Goal: Task Accomplishment & Management: Manage account settings

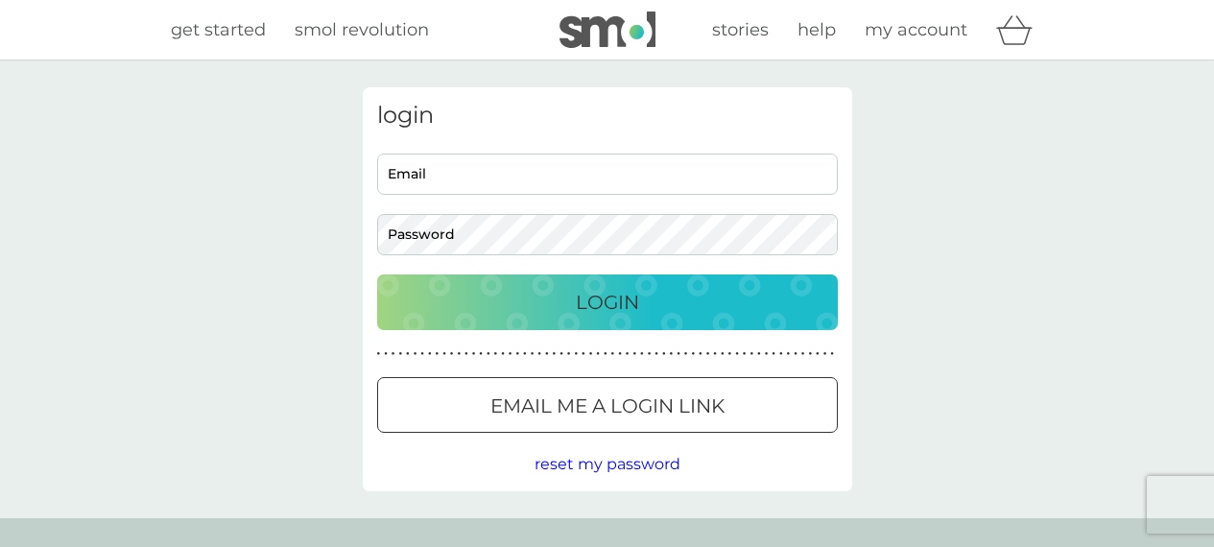
click at [531, 180] on input "Email" at bounding box center [607, 174] width 461 height 41
click at [542, 170] on input "Email" at bounding box center [607, 174] width 461 height 41
type input "[EMAIL_ADDRESS][DOMAIN_NAME]"
click at [624, 302] on p "Login" at bounding box center [607, 302] width 63 height 31
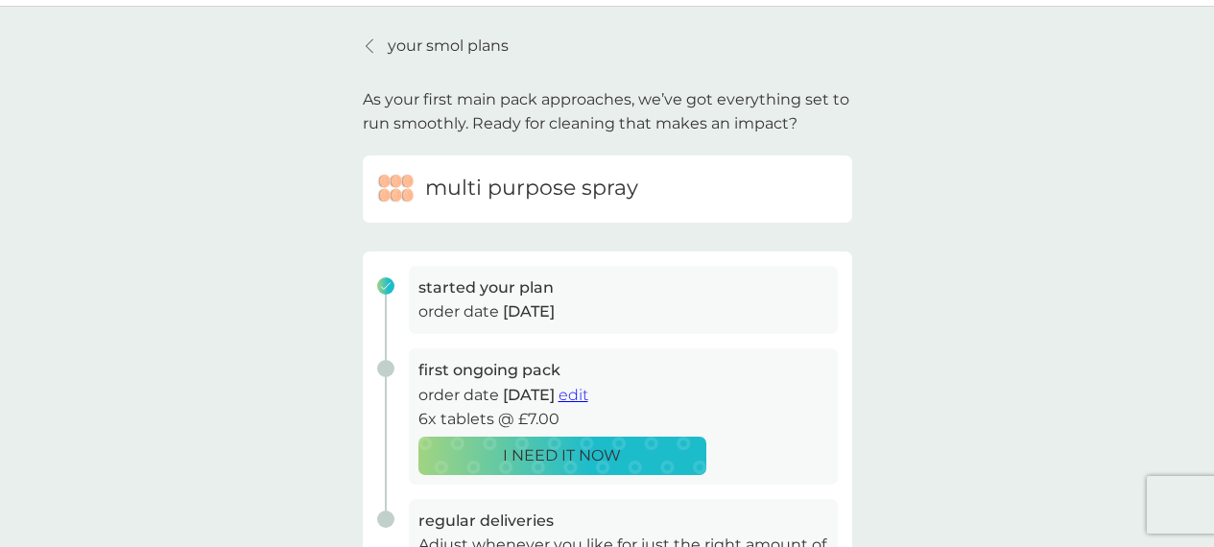
scroll to position [35, 0]
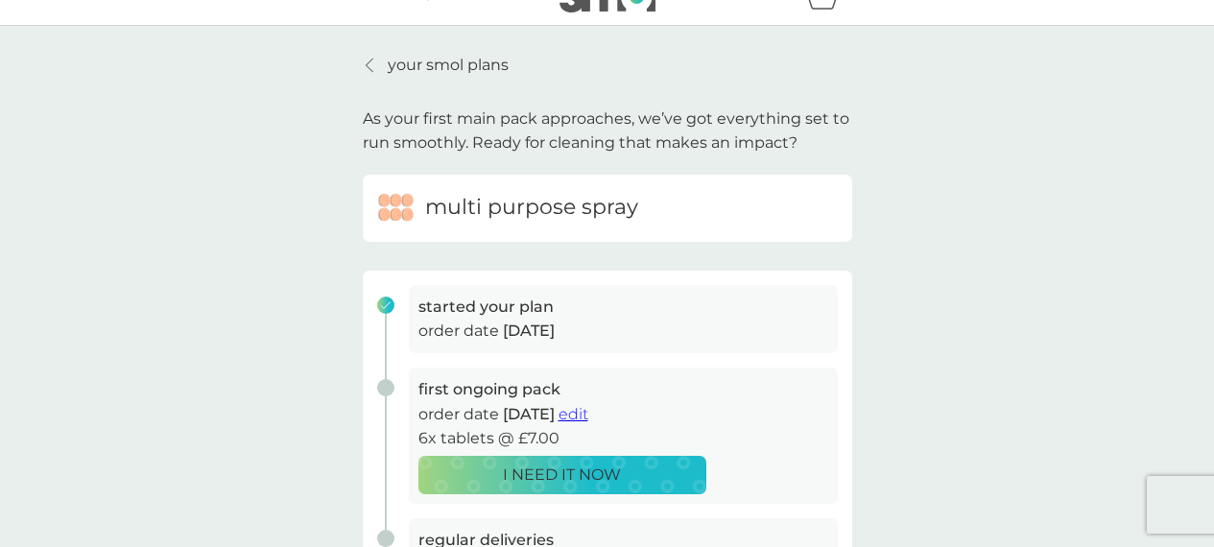
click at [373, 71] on div at bounding box center [370, 65] width 13 height 15
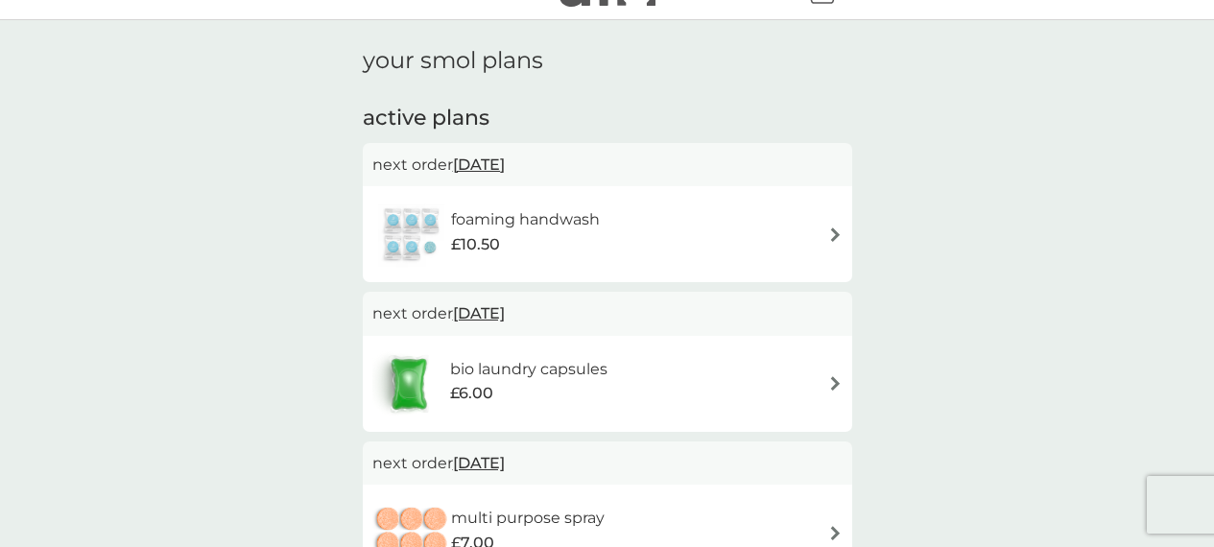
scroll to position [44, 0]
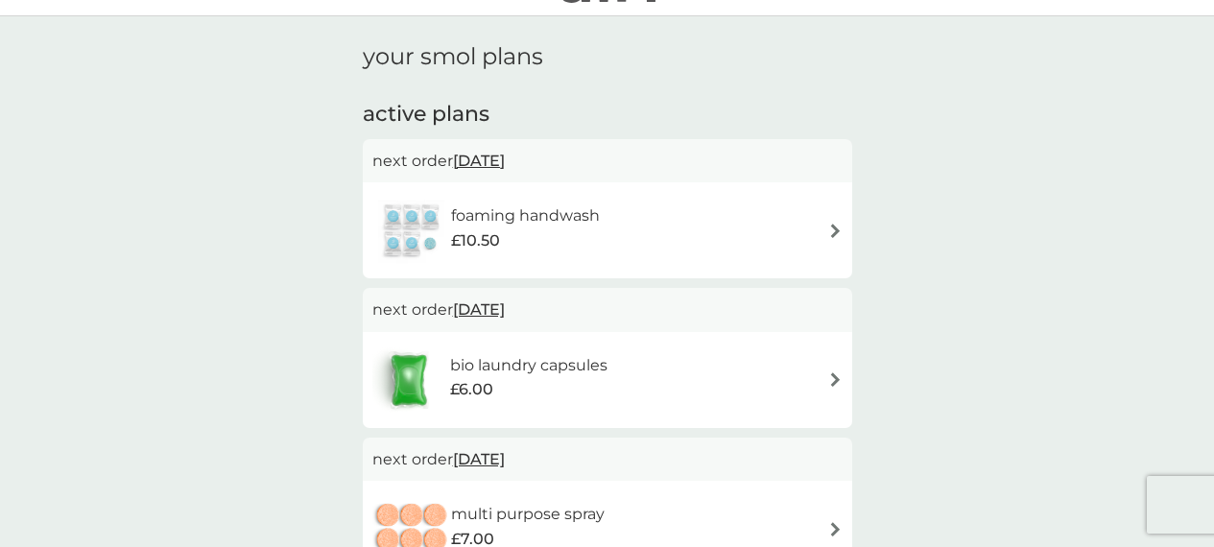
click at [631, 201] on div "foaming handwash £10.50" at bounding box center [607, 230] width 470 height 67
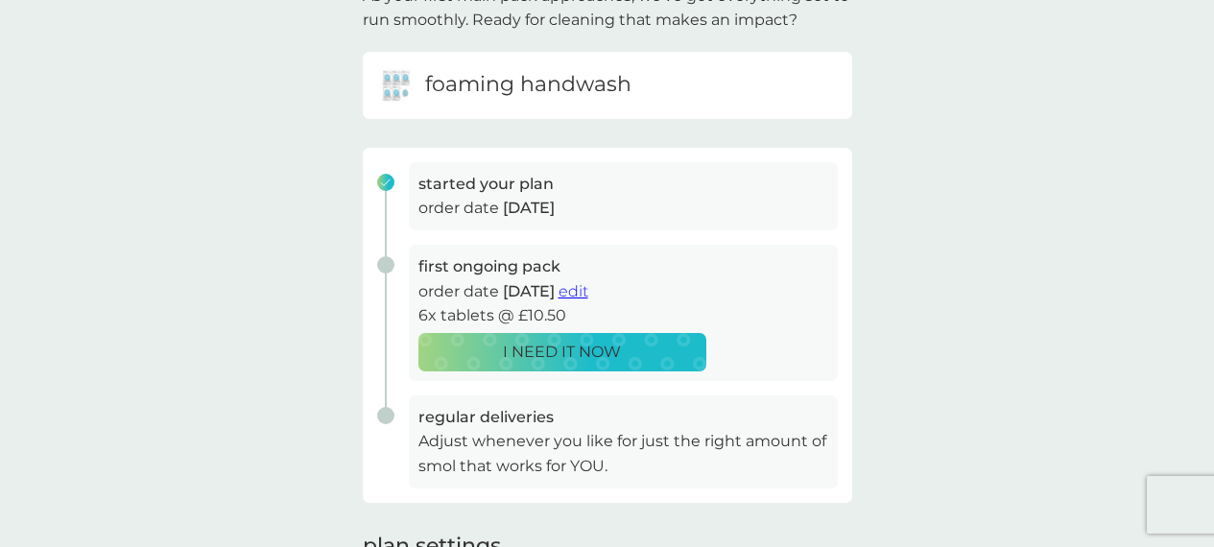
scroll to position [158, 0]
click at [586, 360] on p "I NEED IT NOW" at bounding box center [562, 351] width 118 height 25
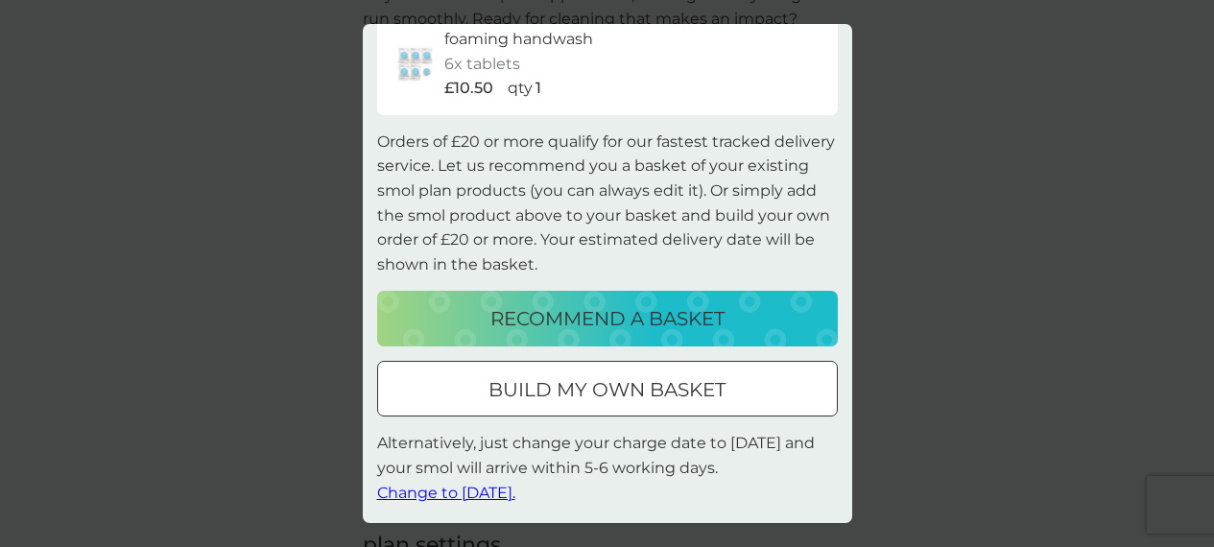
scroll to position [75, 0]
click at [466, 493] on span "Change to [DATE]." at bounding box center [446, 492] width 138 height 18
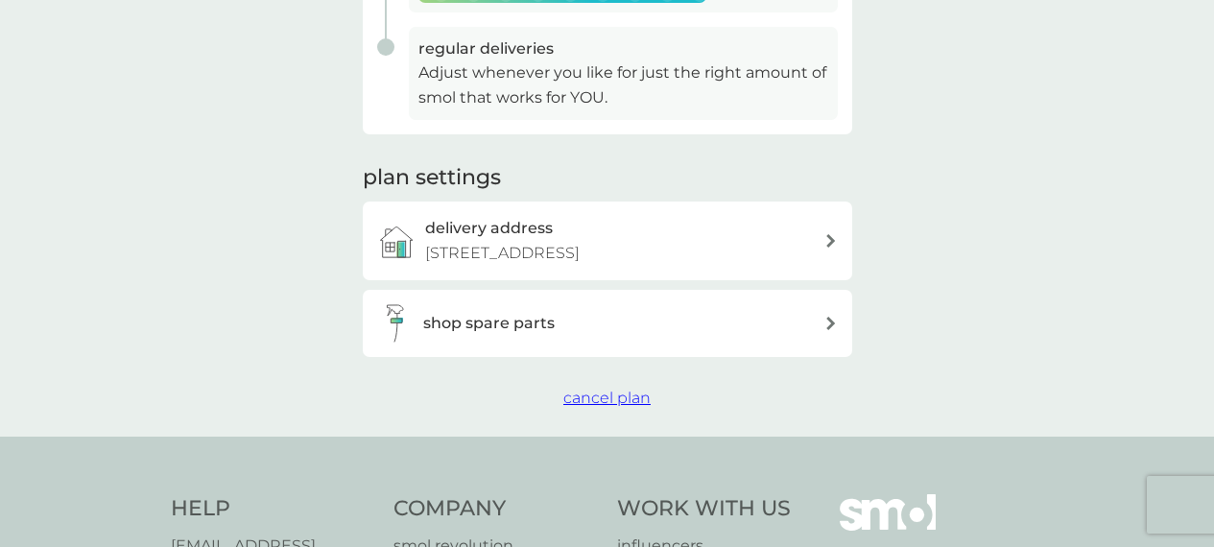
scroll to position [529, 0]
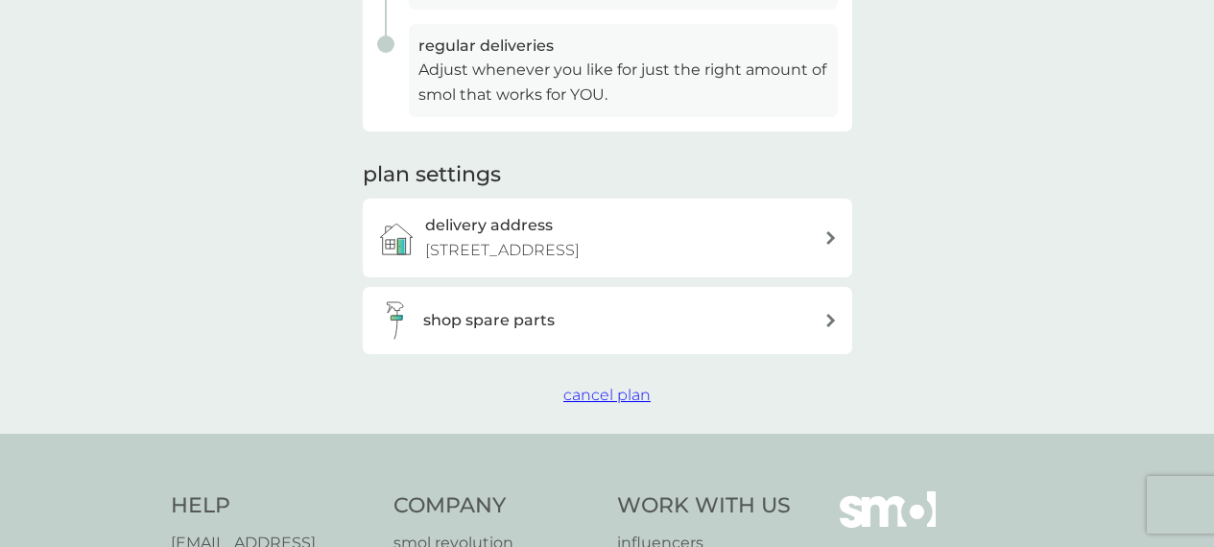
click at [580, 257] on p "[STREET_ADDRESS]" at bounding box center [502, 250] width 155 height 25
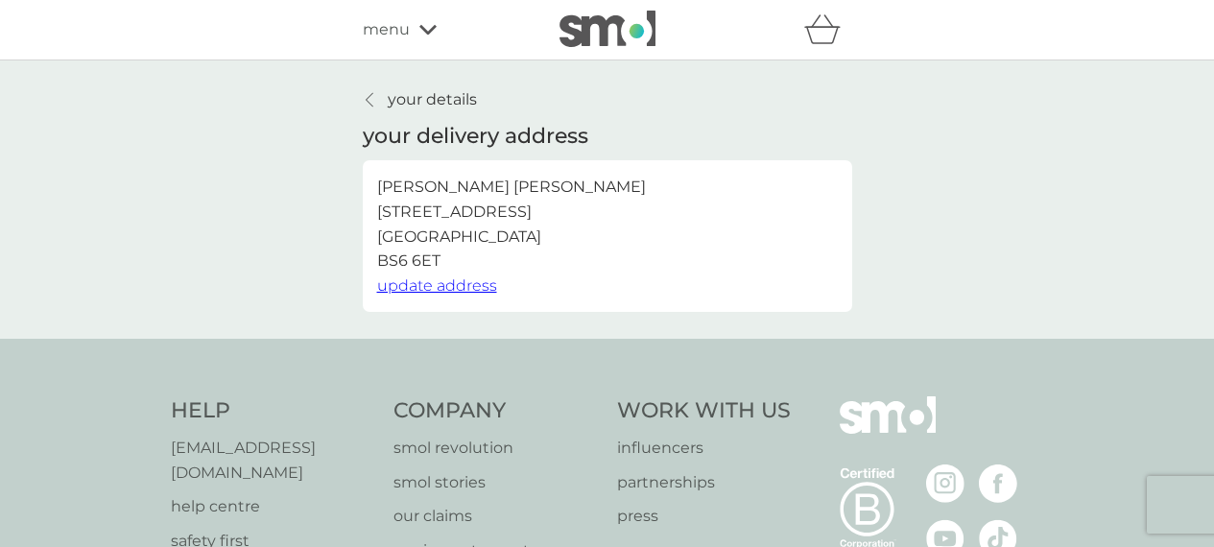
click at [431, 289] on span "update address" at bounding box center [437, 285] width 120 height 18
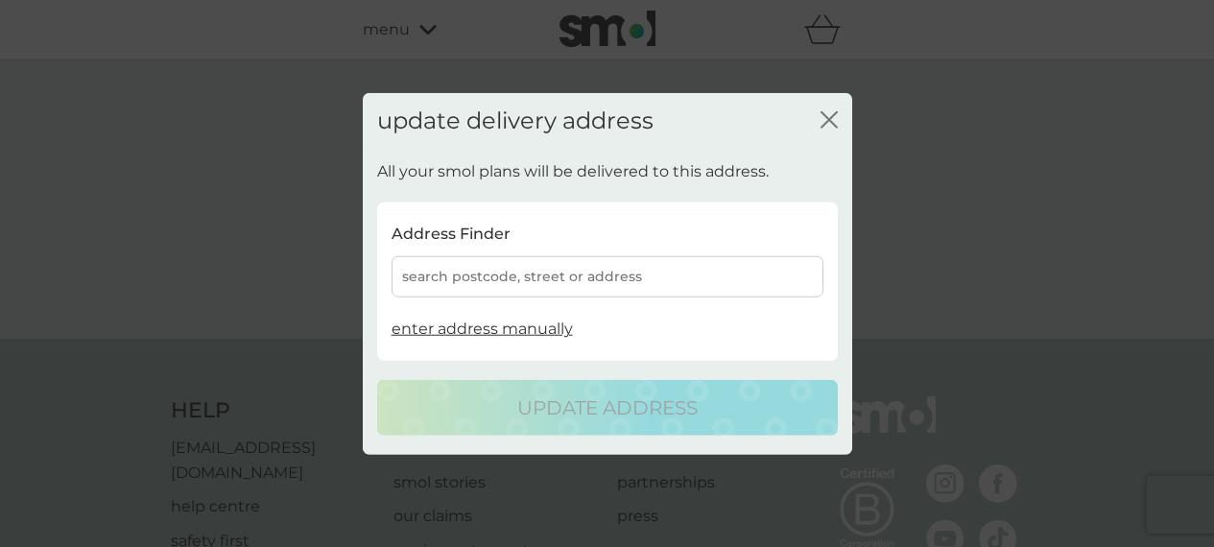
click at [515, 283] on div "search postcode, street or address" at bounding box center [608, 276] width 432 height 41
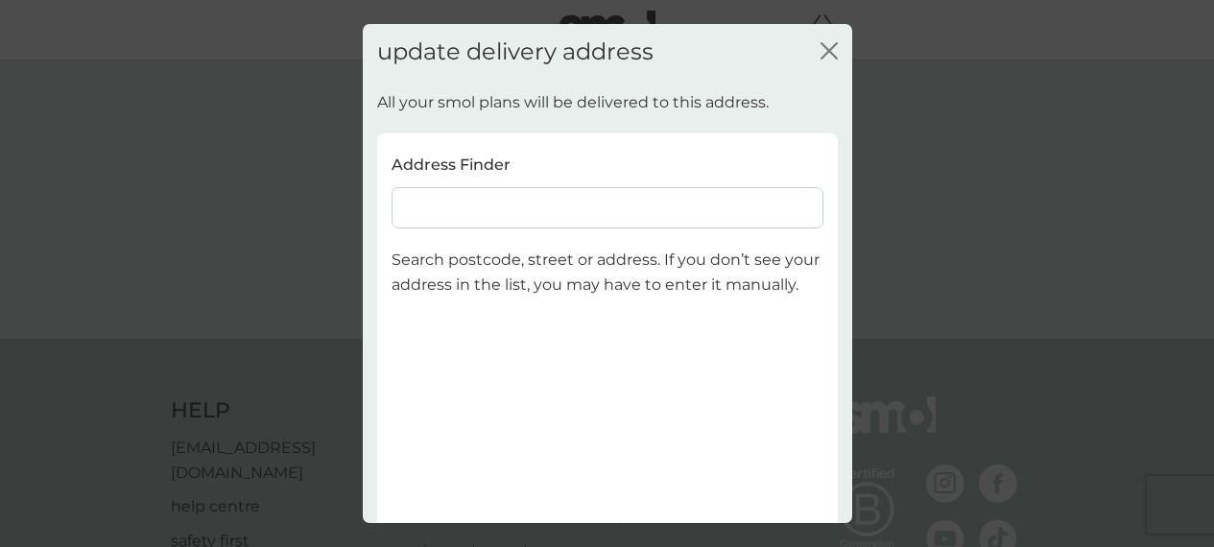
click at [570, 198] on input at bounding box center [608, 207] width 432 height 41
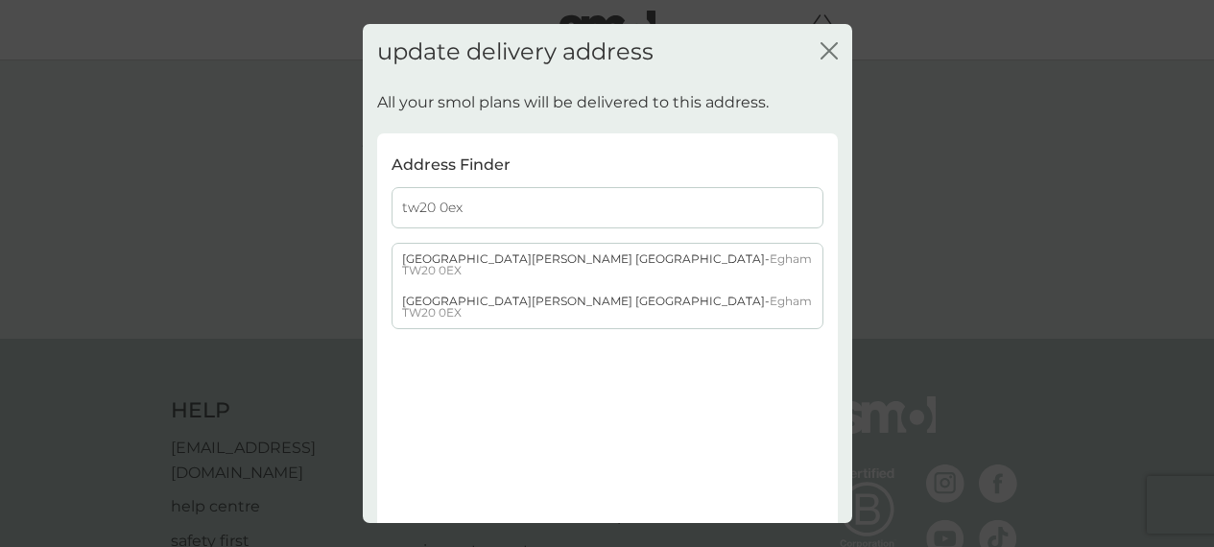
type input "tw20 0ex"
click at [618, 256] on div "[GEOGRAPHIC_DATA][PERSON_NAME] [GEOGRAPHIC_DATA] - [GEOGRAPHIC_DATA] TW20 0EX" at bounding box center [608, 265] width 430 height 42
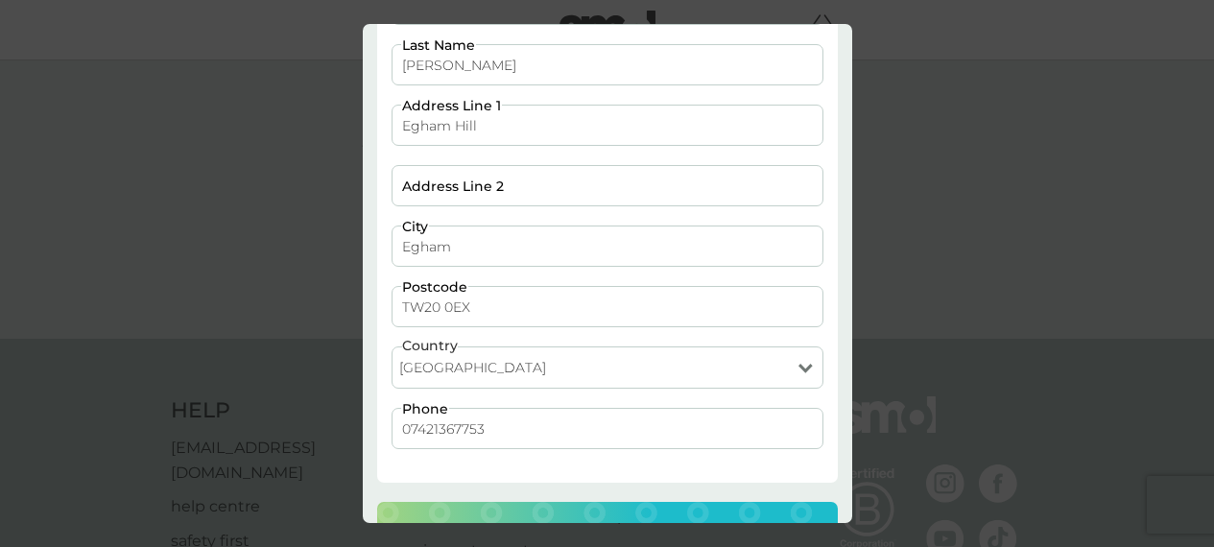
scroll to position [175, 0]
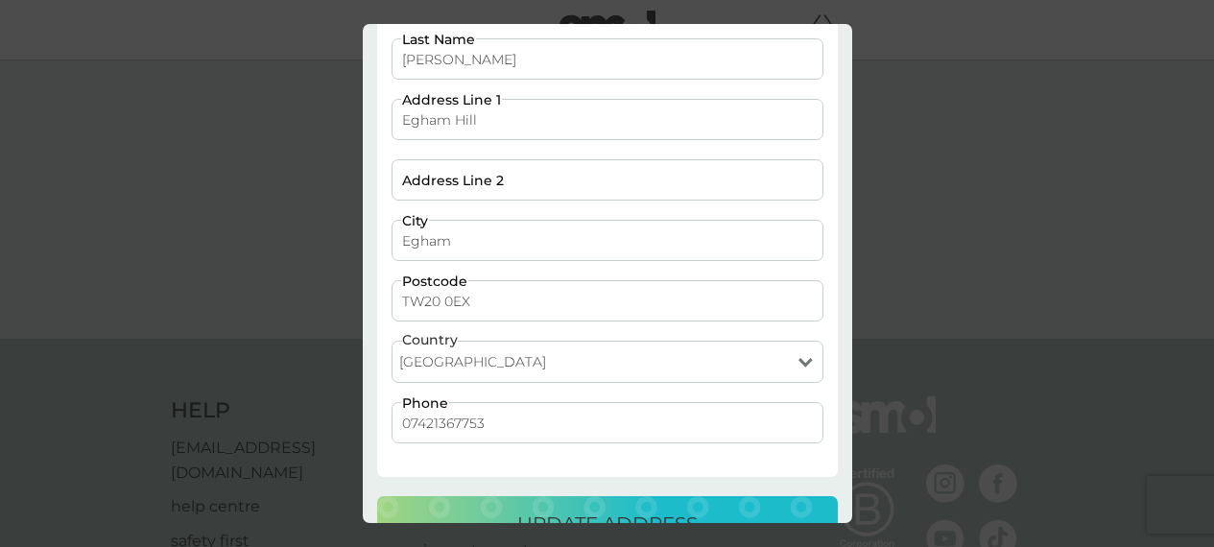
drag, startPoint x: 515, startPoint y: 125, endPoint x: 326, endPoint y: 123, distance: 188.1
click at [326, 123] on div "update delivery address close All your smol plans will be delivered to this add…" at bounding box center [607, 273] width 1214 height 547
type input "[PERSON_NAME] Block A Level 3 Flat A Room 2"
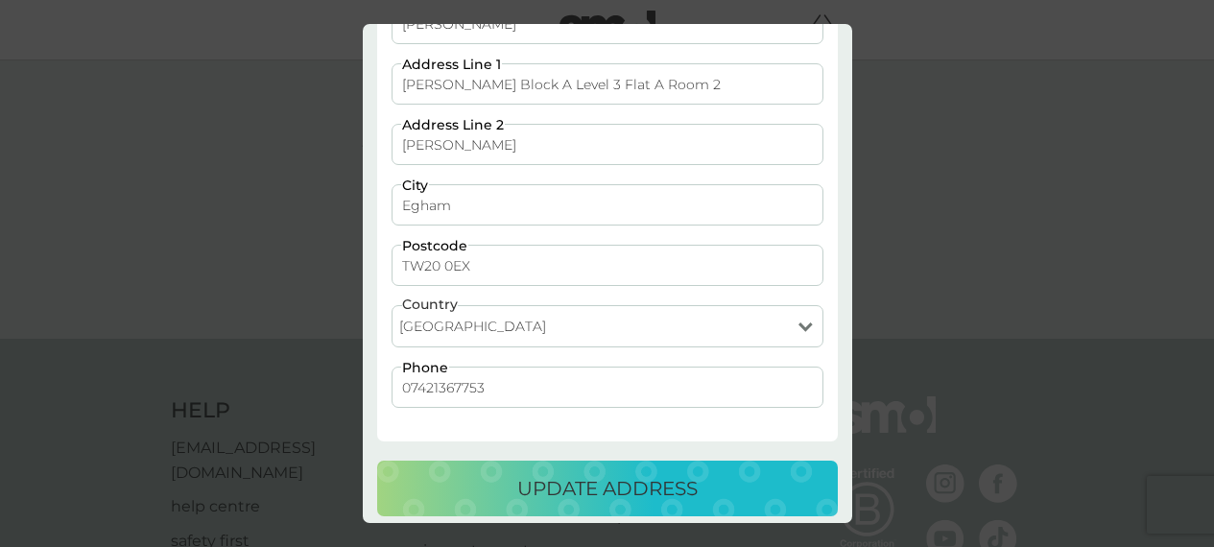
scroll to position [209, 0]
drag, startPoint x: 570, startPoint y: 150, endPoint x: 368, endPoint y: 150, distance: 202.5
click at [368, 150] on div "All your smol plans will be delivered to this address. [PERSON_NAME] First Name…" at bounding box center [608, 204] width 490 height 666
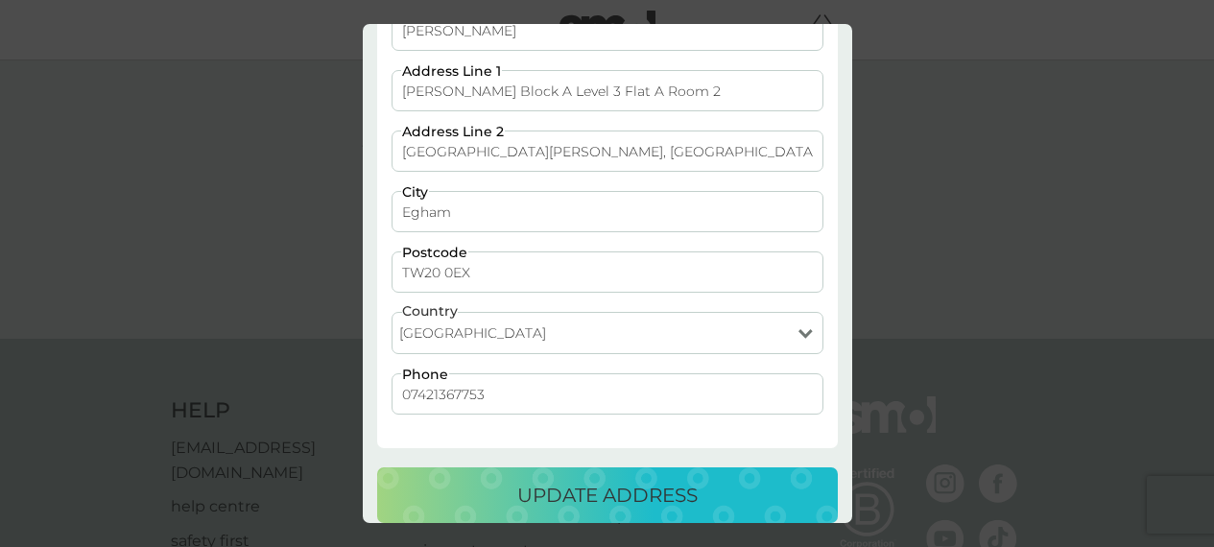
scroll to position [222, 0]
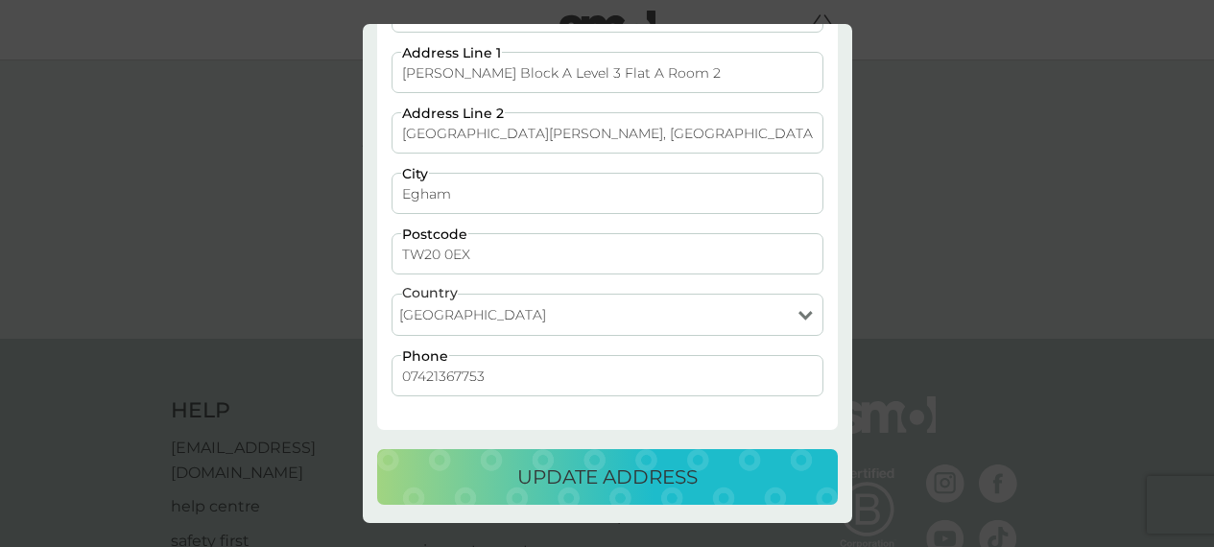
type input "[GEOGRAPHIC_DATA][PERSON_NAME], [GEOGRAPHIC_DATA]"
click at [597, 469] on p "update address" at bounding box center [607, 477] width 180 height 31
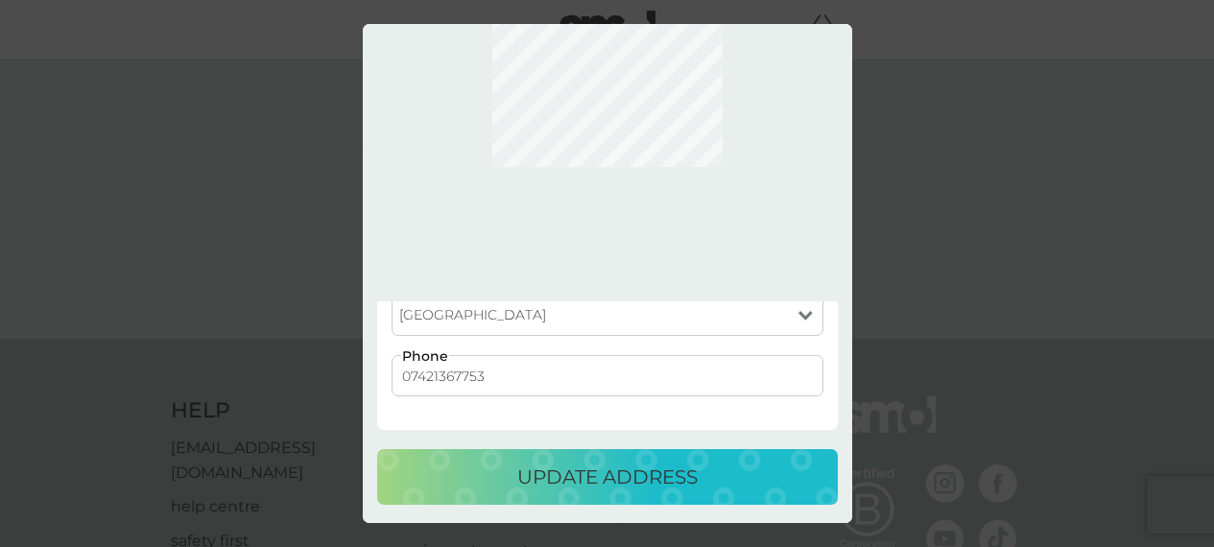
scroll to position [0, 0]
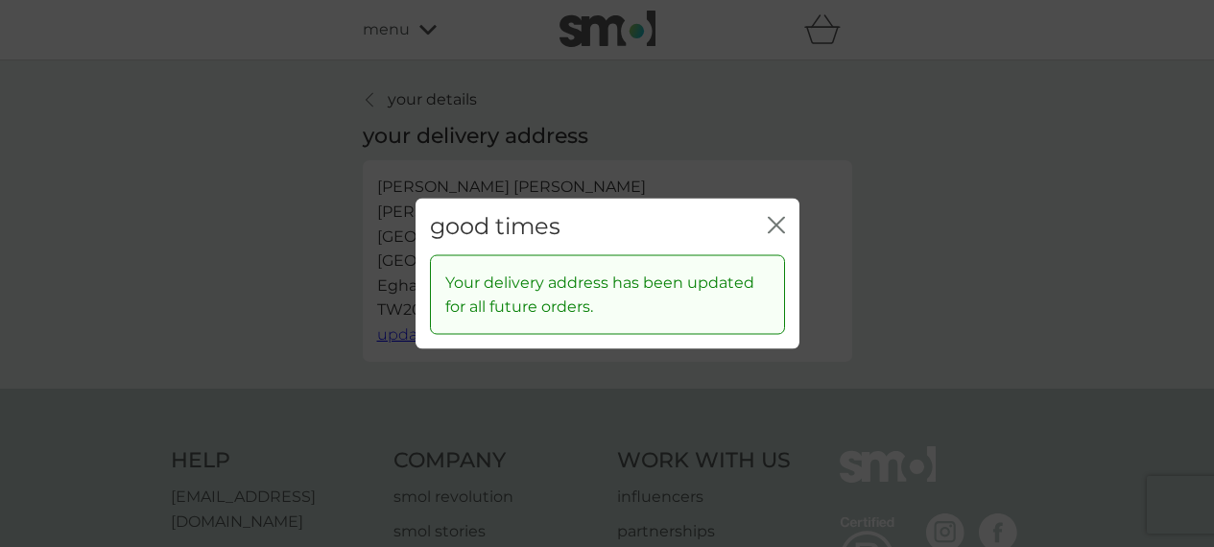
click at [780, 227] on icon "close" at bounding box center [776, 225] width 17 height 17
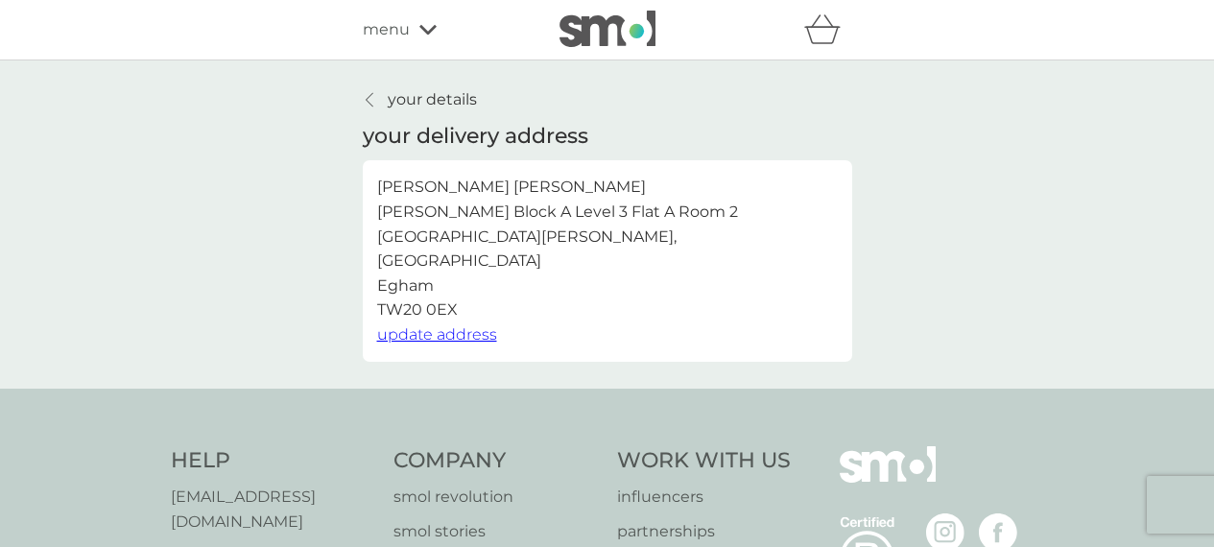
click at [371, 105] on icon at bounding box center [370, 99] width 8 height 15
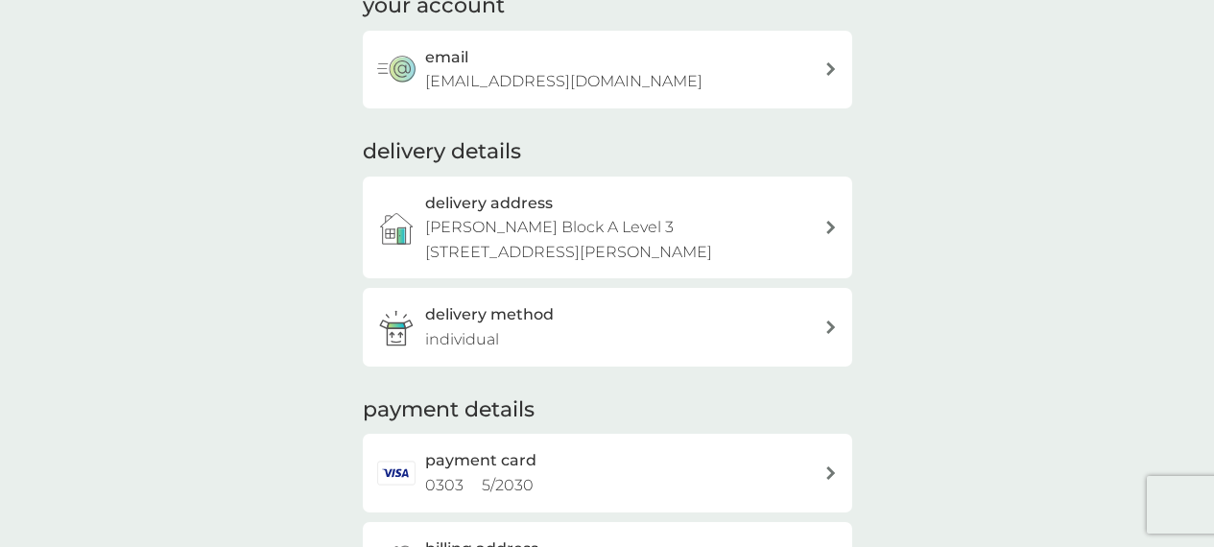
scroll to position [160, 0]
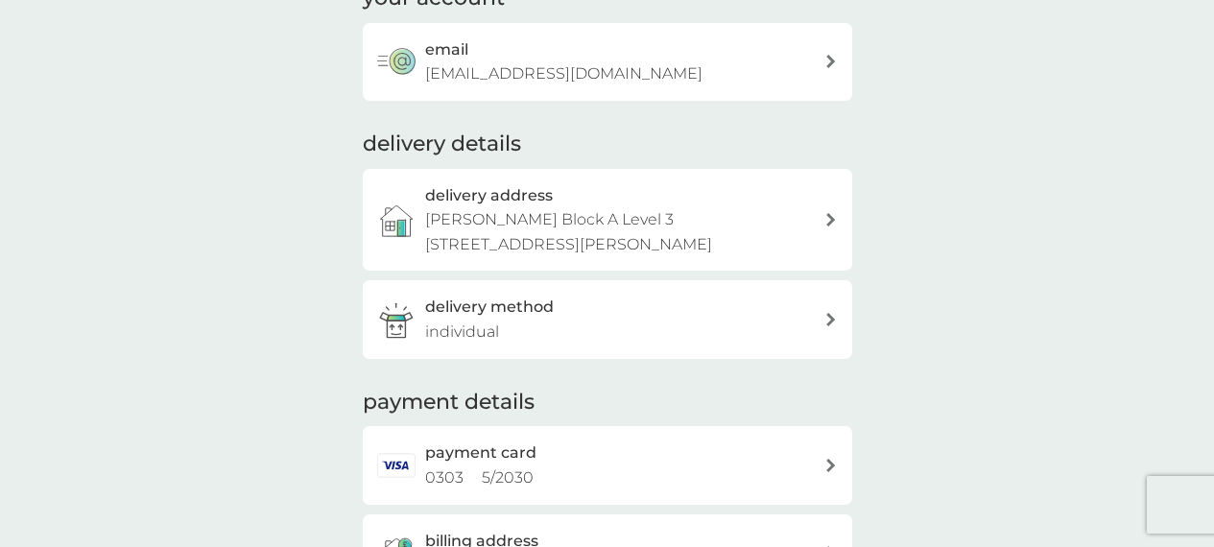
click at [601, 316] on div "delivery method individual" at bounding box center [624, 319] width 399 height 49
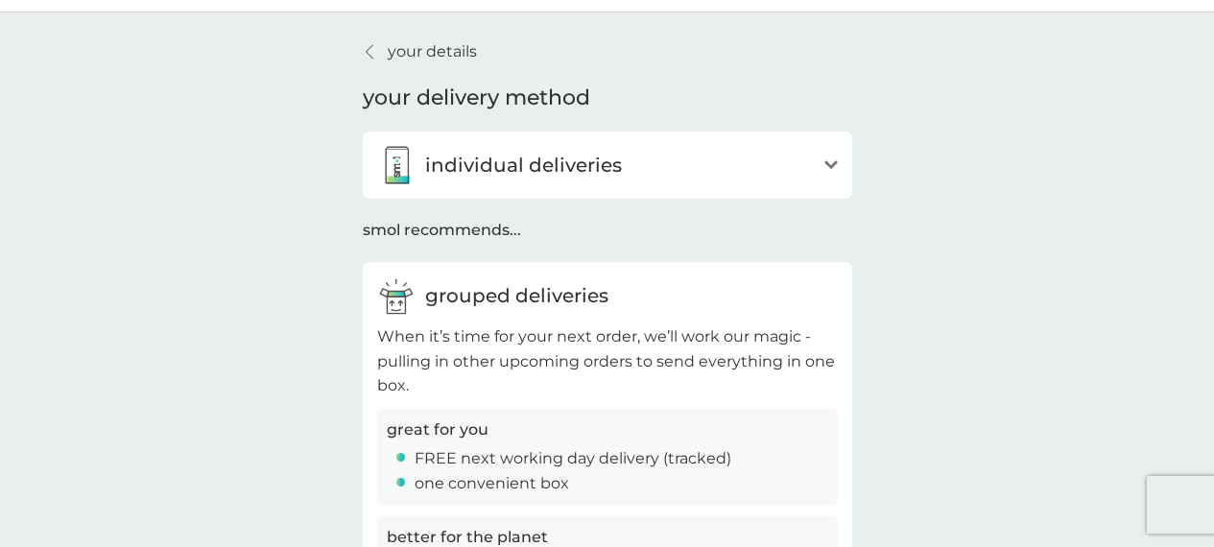
scroll to position [4, 0]
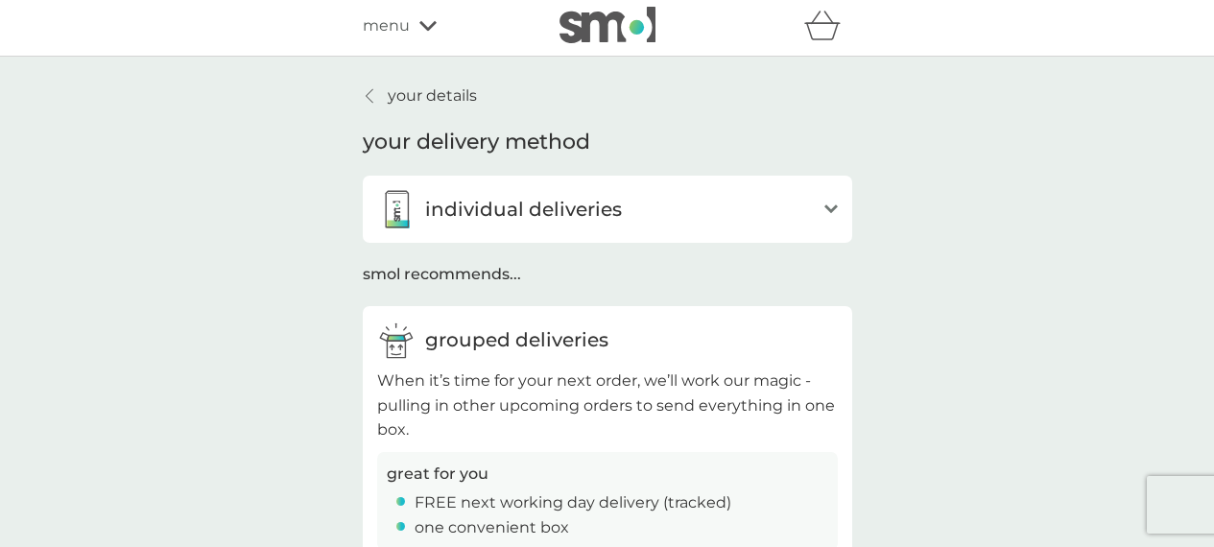
click at [373, 94] on div at bounding box center [370, 95] width 13 height 15
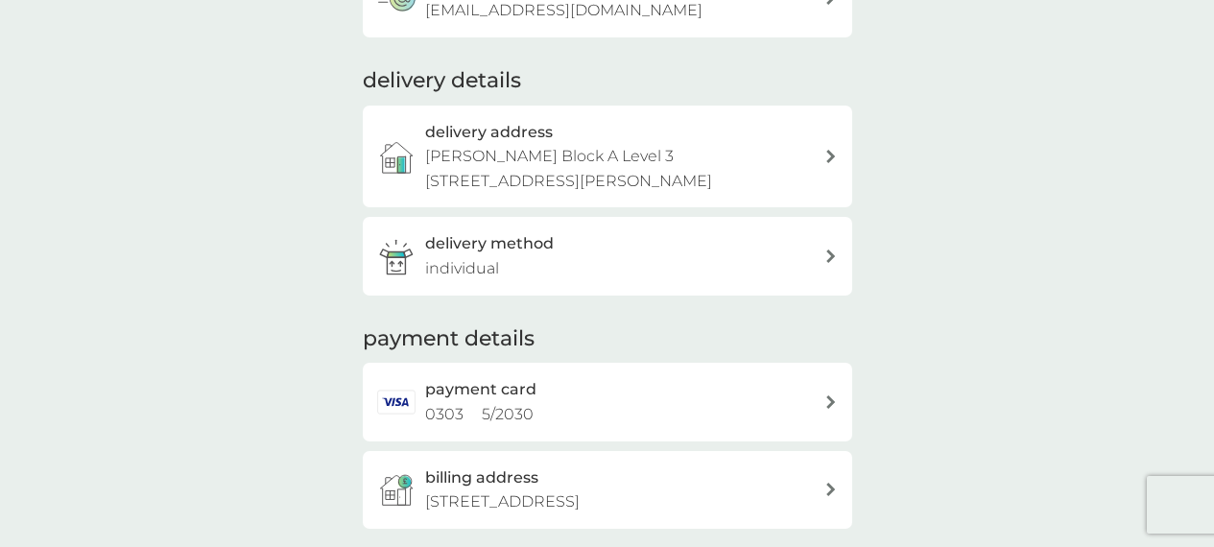
scroll to position [333, 0]
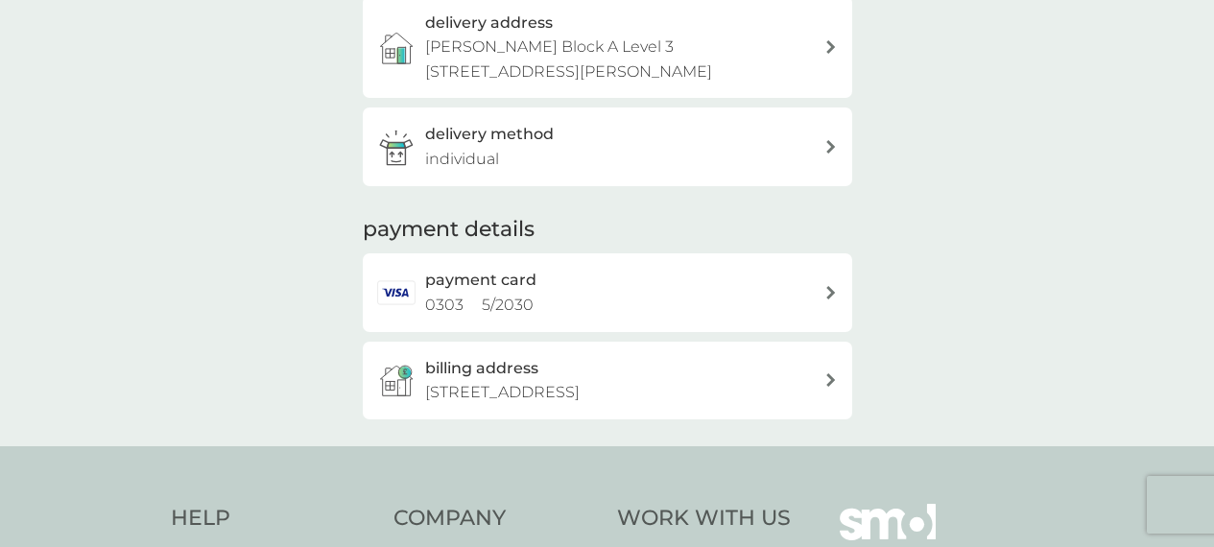
click at [806, 289] on div "payment card 0303 5 / 2030" at bounding box center [624, 292] width 399 height 49
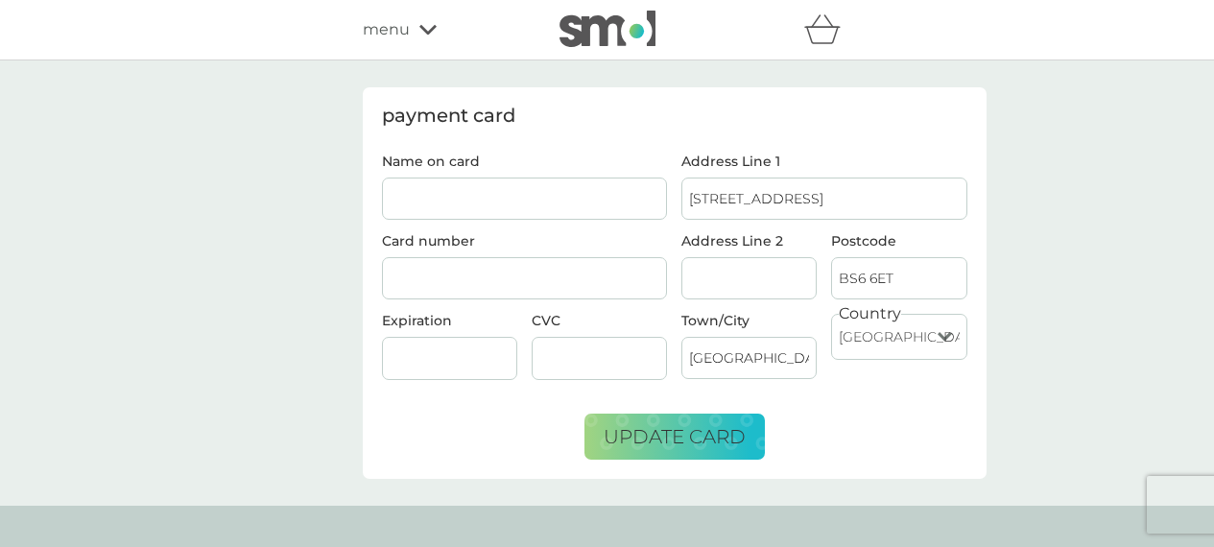
click at [566, 190] on input "Name on card" at bounding box center [525, 199] width 286 height 42
click at [166, 183] on div "payment card Name on card Card number Expiration CVC Address Line [GEOGRAPHIC_D…" at bounding box center [607, 282] width 1214 height 445
click at [435, 199] on input "Name on card" at bounding box center [525, 199] width 286 height 42
